Goal: Use online tool/utility: Utilize a website feature to perform a specific function

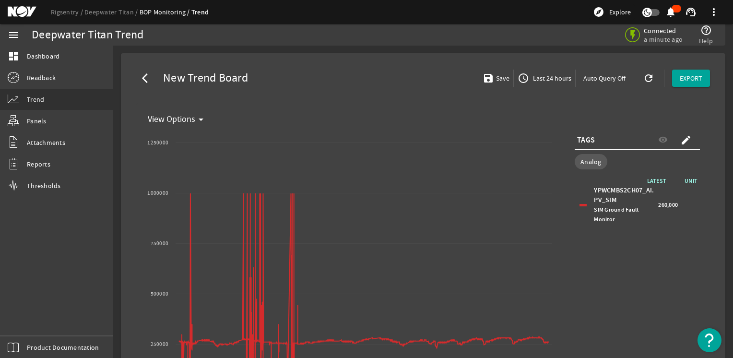
select select "ALL"
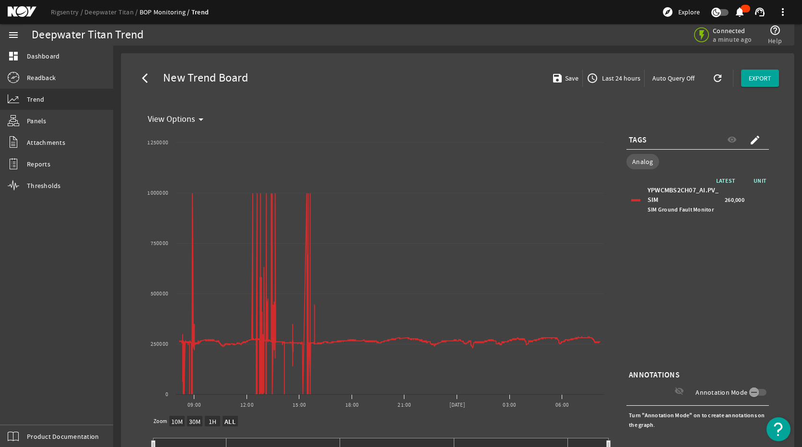
click at [606, 80] on span "Last 24 hours" at bounding box center [620, 78] width 40 height 10
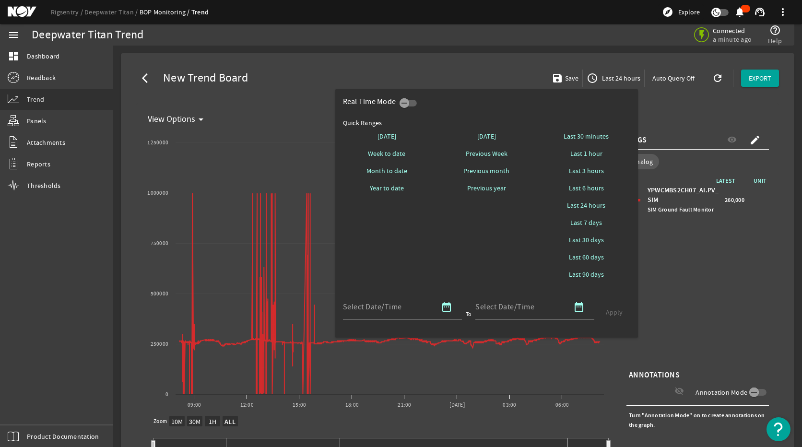
click at [725, 305] on div at bounding box center [401, 223] width 802 height 447
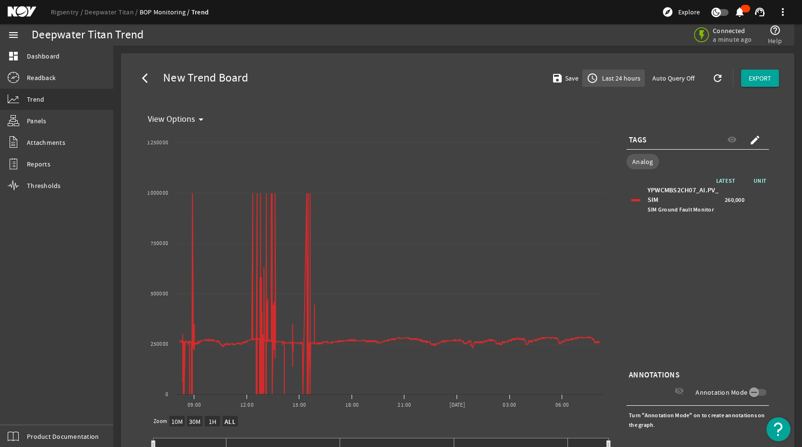
click at [610, 77] on span "Last 24 hours" at bounding box center [620, 78] width 40 height 10
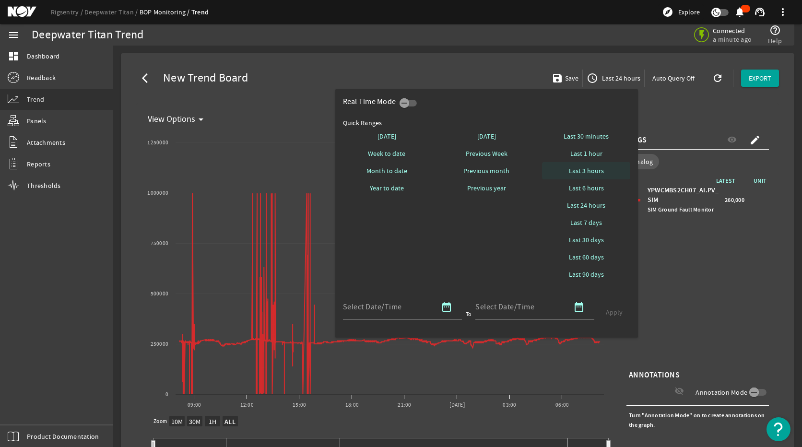
click at [593, 175] on span "Last 3 hours" at bounding box center [586, 171] width 35 height 10
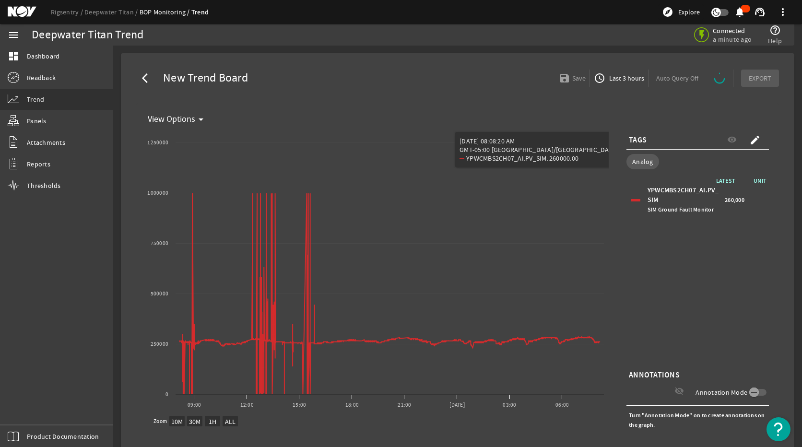
select select "ALL"
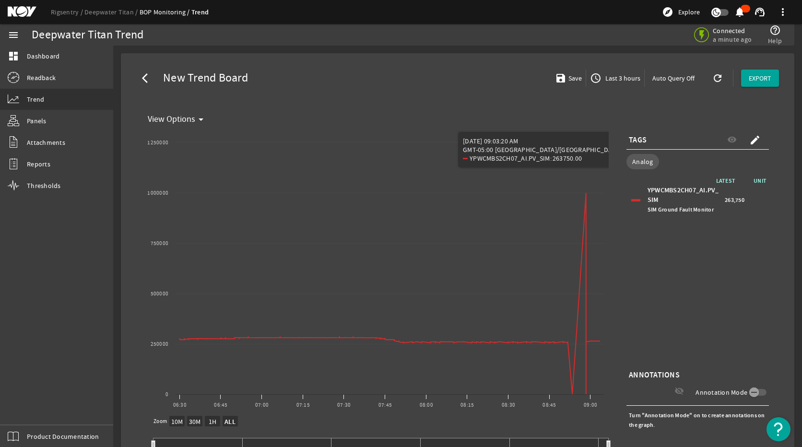
click at [640, 143] on span "TAGS" at bounding box center [638, 140] width 18 height 10
click at [640, 141] on span "TAGS" at bounding box center [638, 140] width 18 height 10
click at [733, 137] on mat-icon "create" at bounding box center [755, 140] width 12 height 12
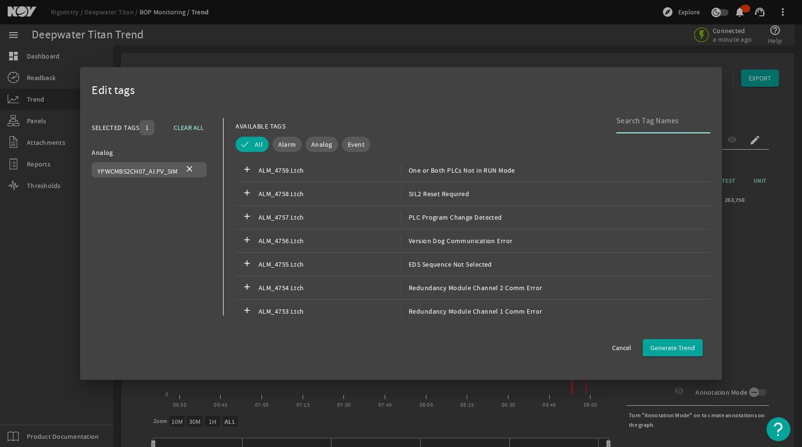
click at [631, 125] on input at bounding box center [660, 121] width 86 height 12
click at [324, 147] on span "Analog" at bounding box center [321, 145] width 21 height 10
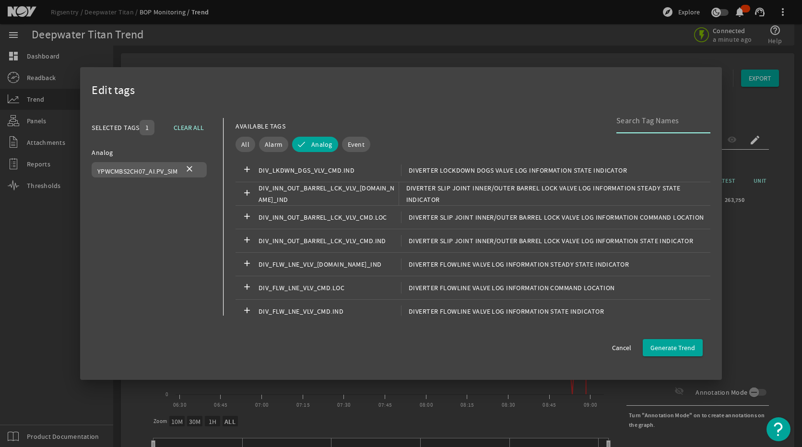
click at [651, 121] on input at bounding box center [660, 121] width 86 height 12
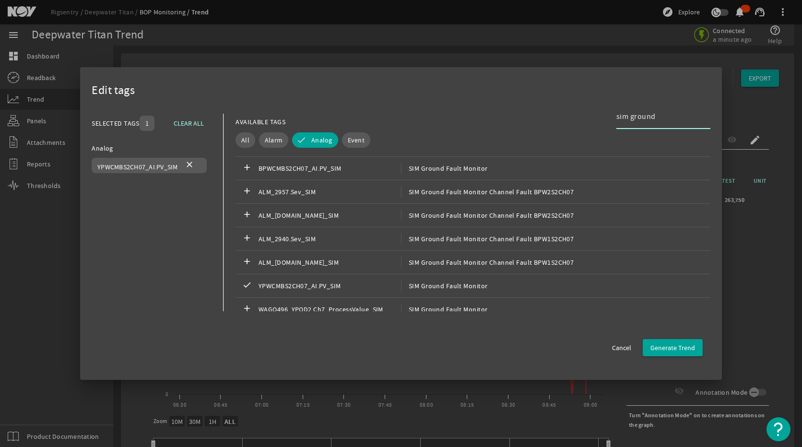
scroll to position [28, 0]
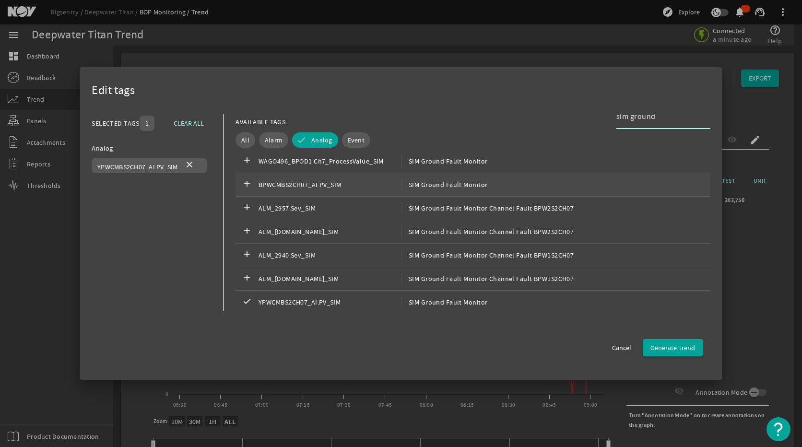
type input "sim ground"
click at [427, 175] on div "add BPWCMBS2CH07_AI.PV_SIM SIM Ground Fault Monitor" at bounding box center [473, 185] width 475 height 24
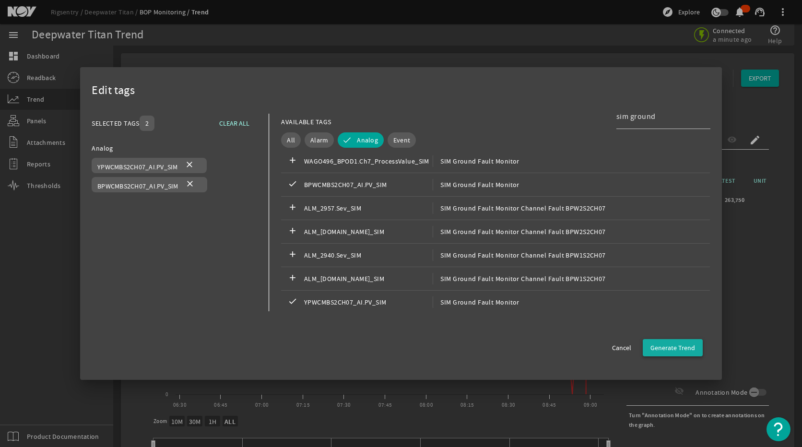
click at [674, 344] on span "Generate Trend" at bounding box center [673, 348] width 45 height 10
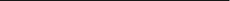
select select "ALL"
